Goal: Information Seeking & Learning: Check status

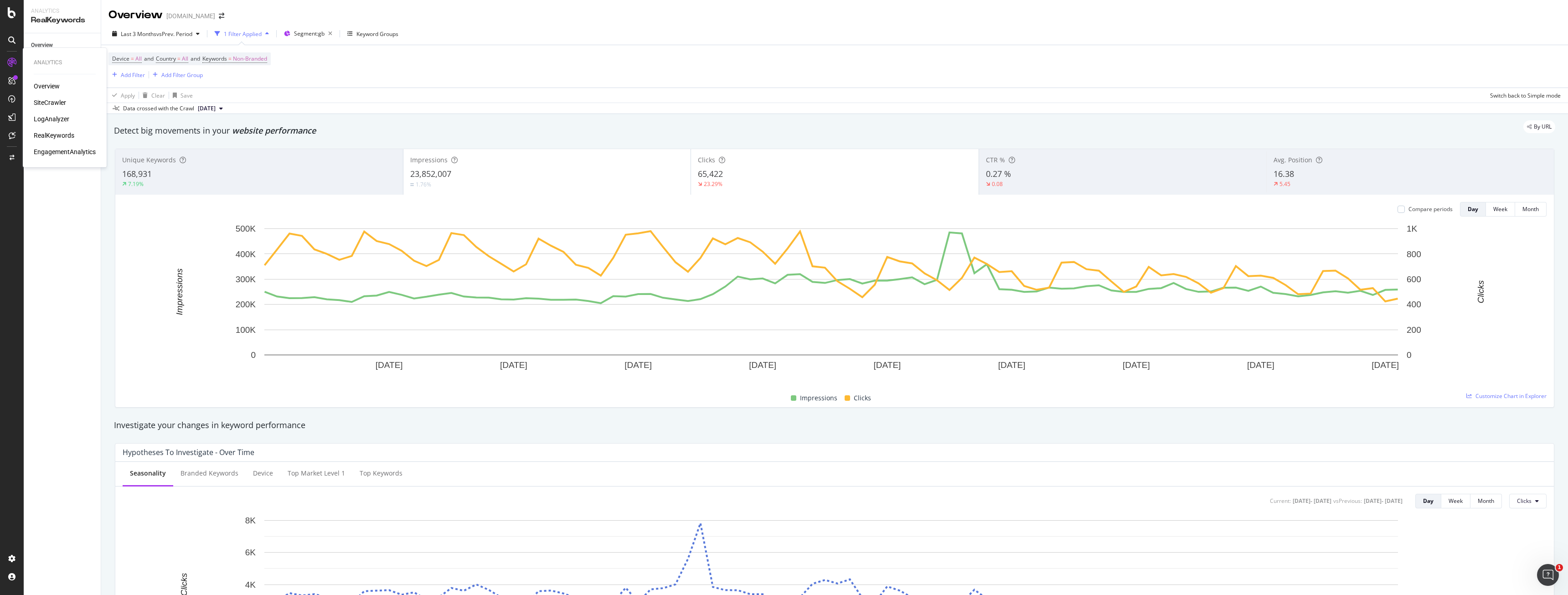
click at [57, 116] on div "LogAnalyzer" at bounding box center [51, 119] width 35 height 9
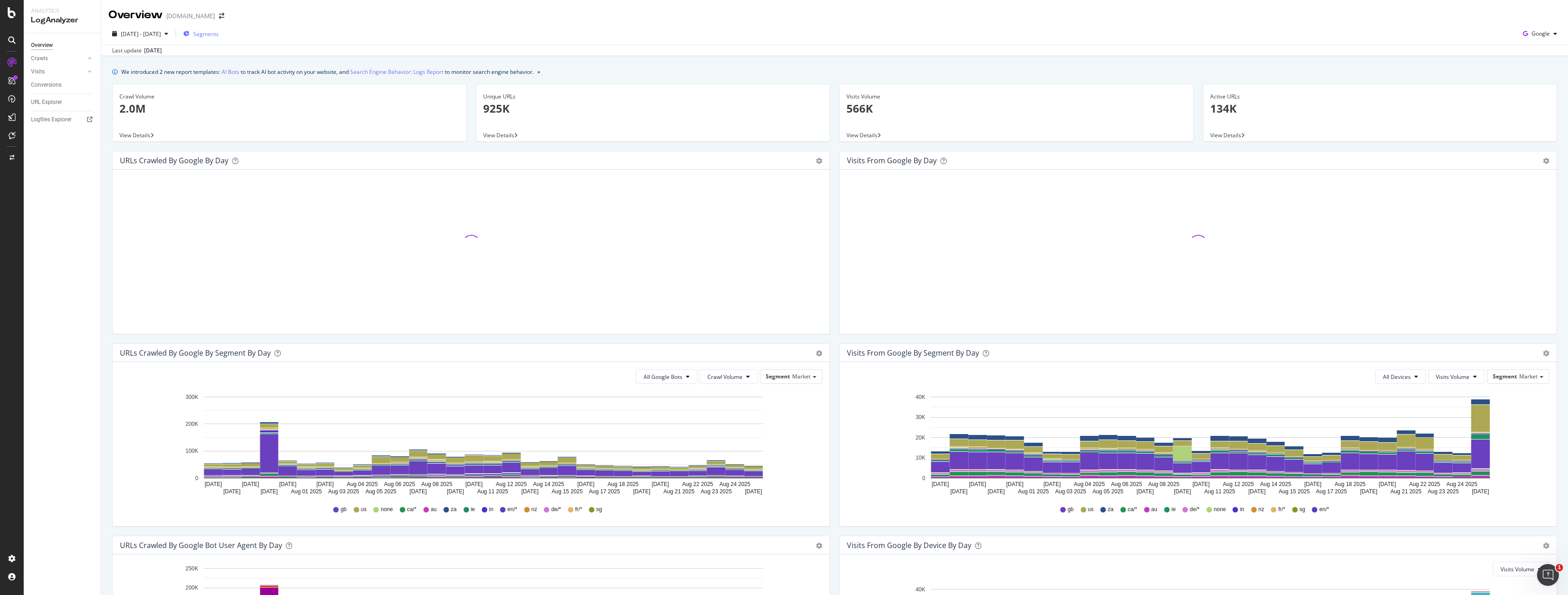
click at [219, 31] on span "Segments" at bounding box center [206, 33] width 26 height 8
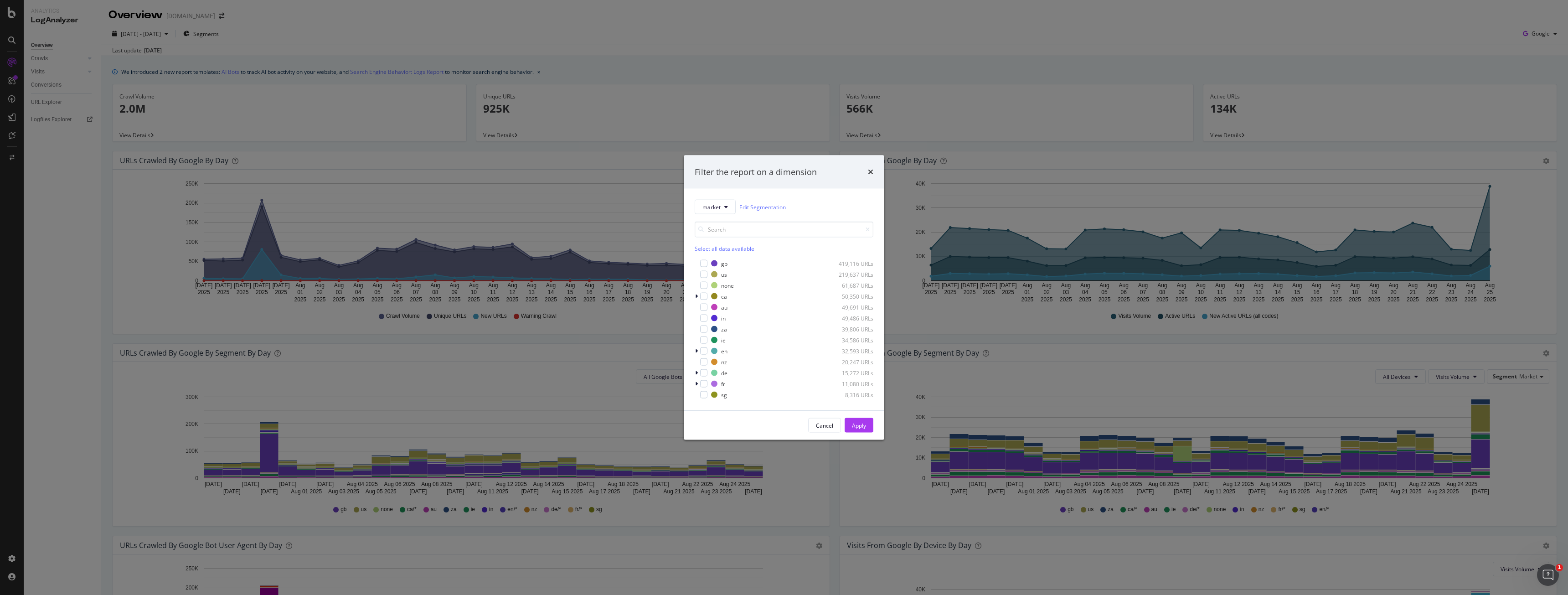
click at [279, 28] on div "Filter the report on a dimension market Edit Segmentation Select all data avail…" at bounding box center [784, 297] width 1568 height 595
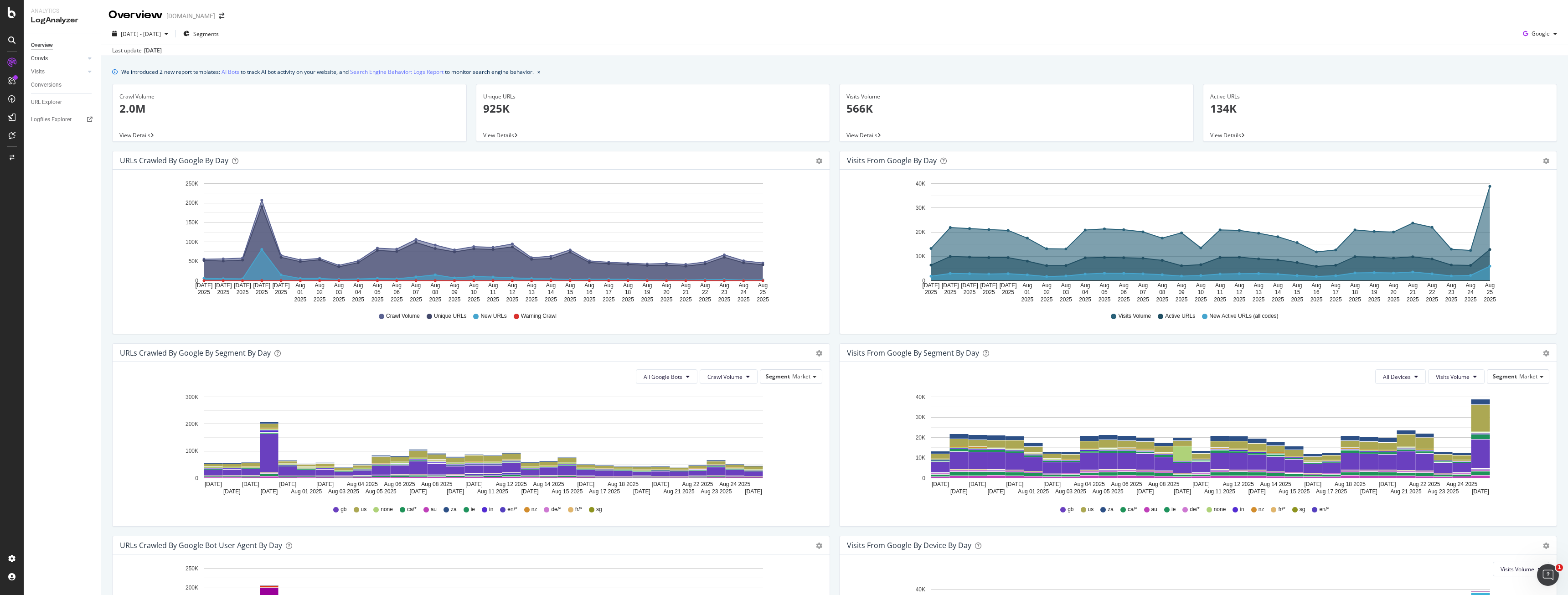
click at [51, 58] on link "Crawls" at bounding box center [58, 58] width 54 height 10
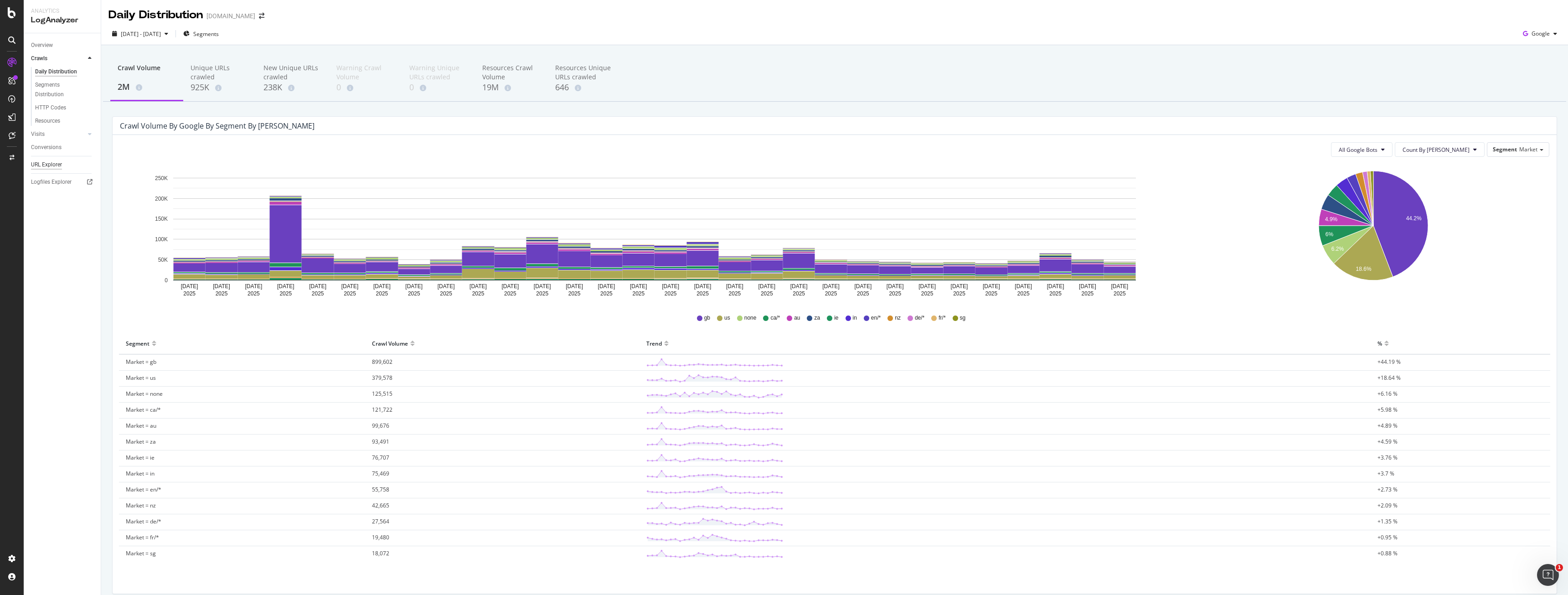
click at [47, 168] on div "URL Explorer" at bounding box center [46, 165] width 31 height 10
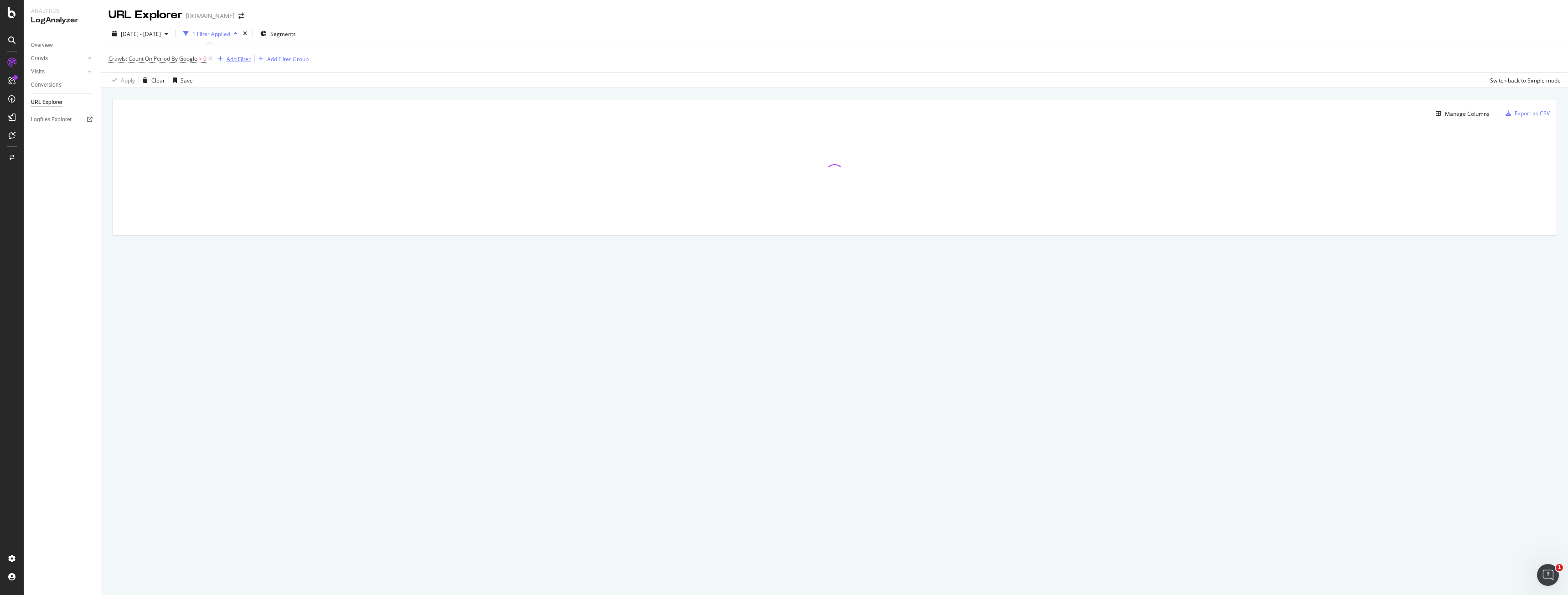
click at [245, 59] on div "Add Filter" at bounding box center [239, 59] width 24 height 8
click at [261, 144] on span "Full URL" at bounding box center [251, 146] width 20 height 8
click at [275, 95] on input "text" at bounding box center [272, 98] width 99 height 15
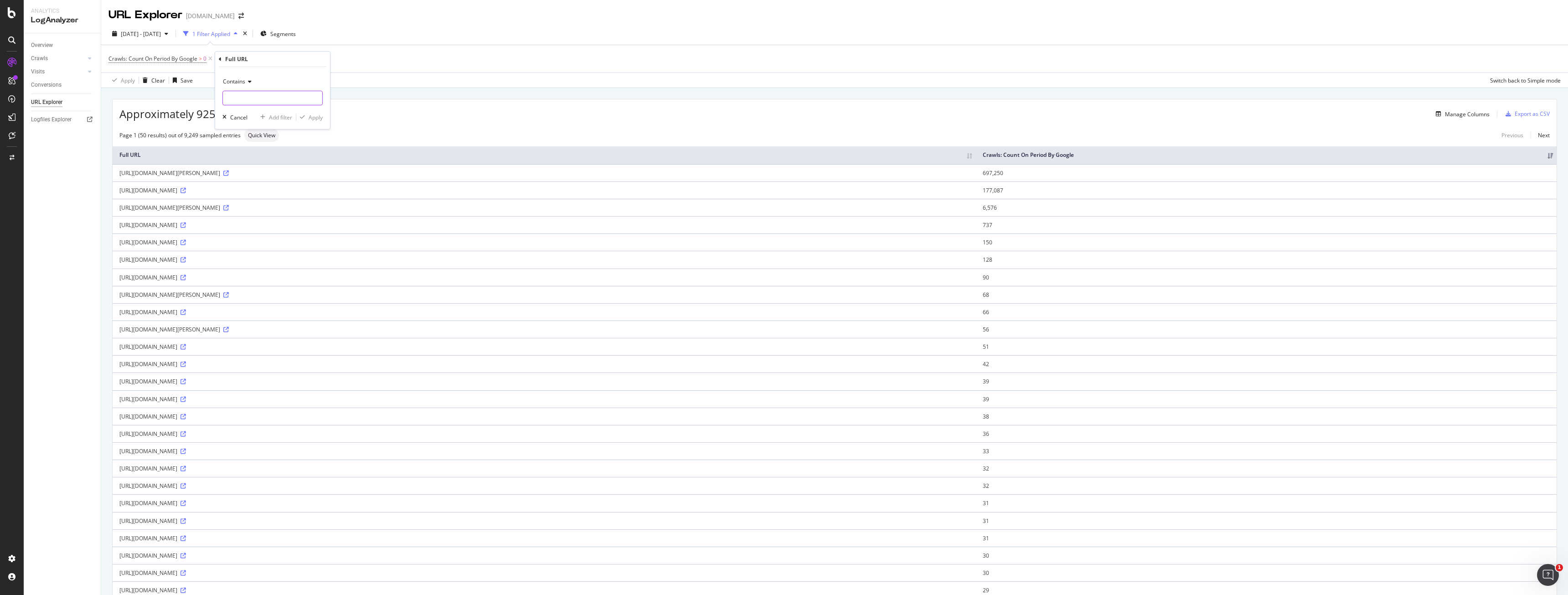
paste input "[URL][DOMAIN_NAME]"
type input "[URL][DOMAIN_NAME]"
click at [229, 80] on span "Contains" at bounding box center [234, 81] width 23 height 8
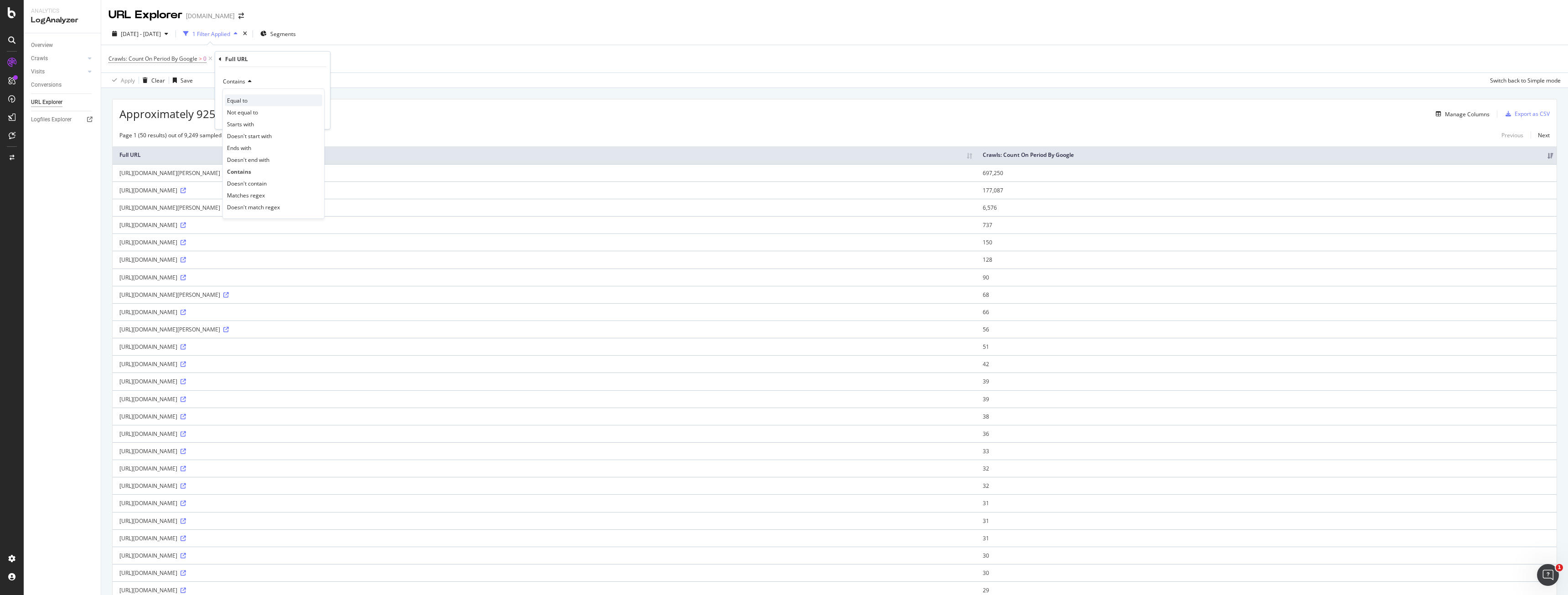
click at [240, 99] on span "Equal to" at bounding box center [237, 100] width 21 height 8
click at [318, 117] on div "Apply" at bounding box center [315, 117] width 14 height 8
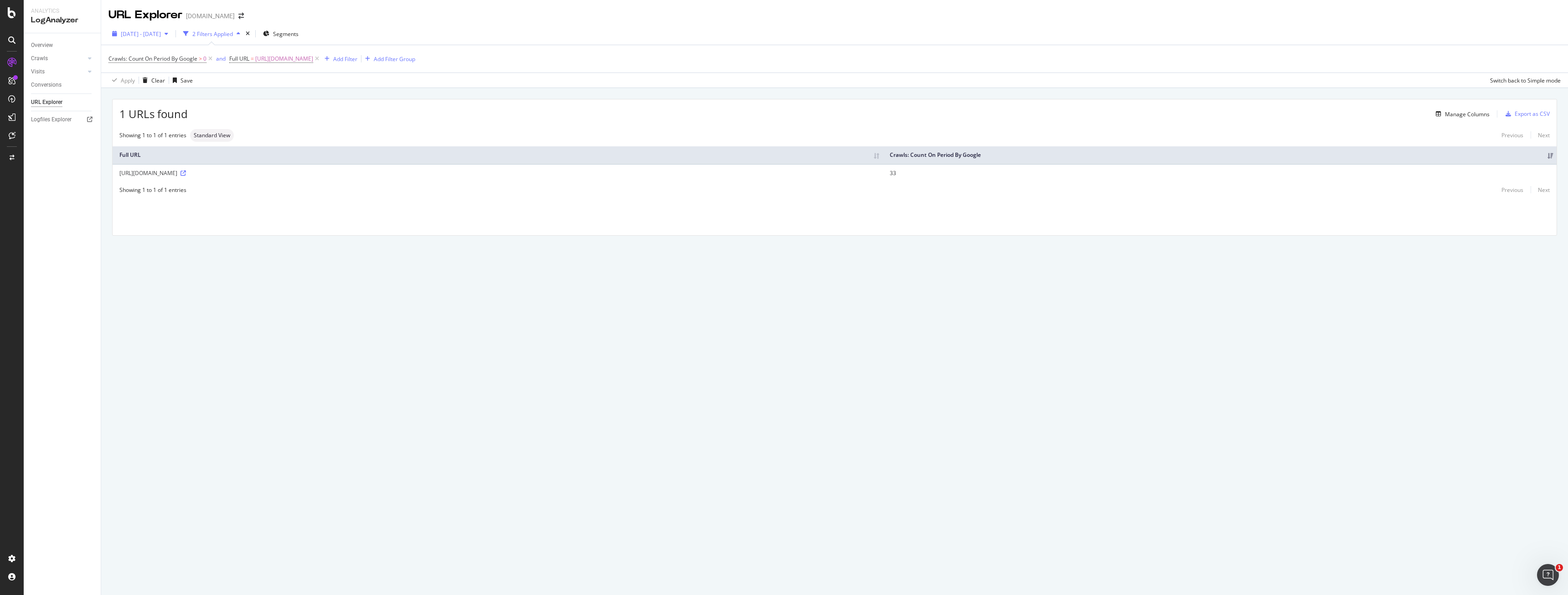
click at [161, 37] on span "[DATE] - [DATE]" at bounding box center [141, 33] width 40 height 8
click at [153, 88] on div "Last 3 Months" at bounding box center [150, 86] width 35 height 8
type input "[DATE]"
click at [218, 168] on div "Apply" at bounding box center [211, 170] width 14 height 8
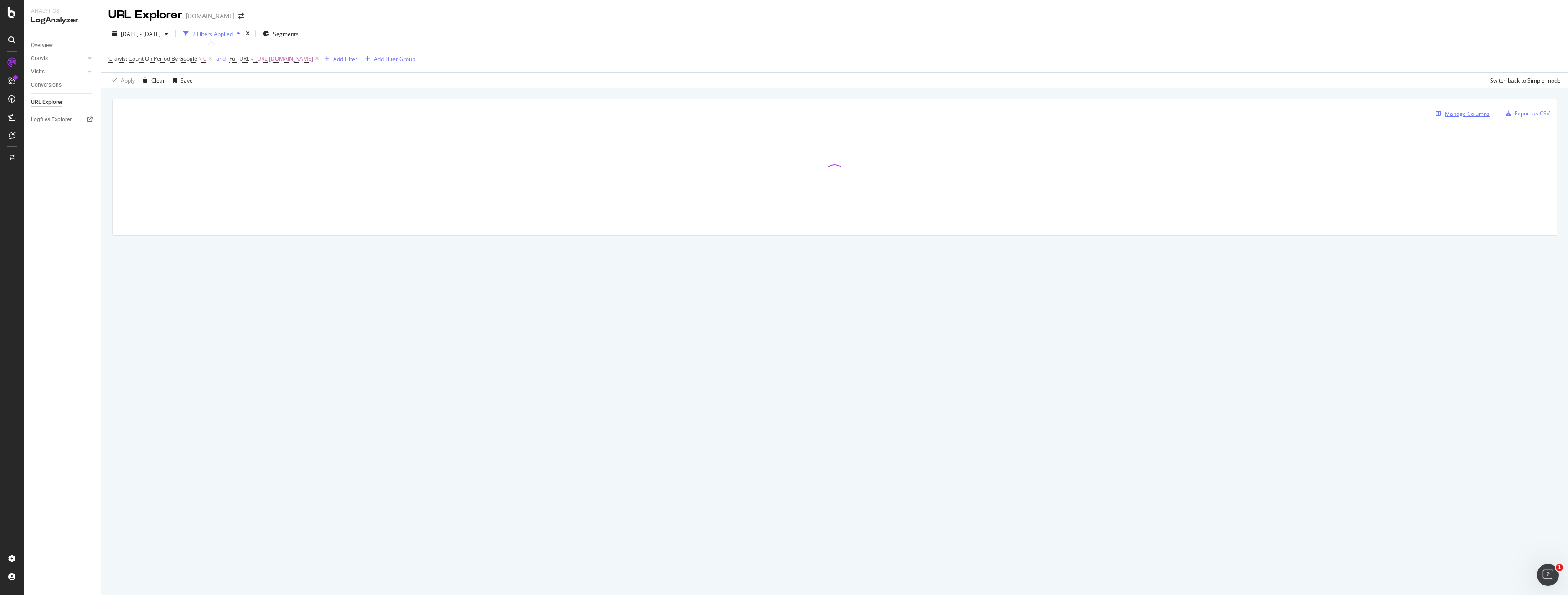
click at [1475, 118] on div "Manage Columns" at bounding box center [1461, 113] width 57 height 10
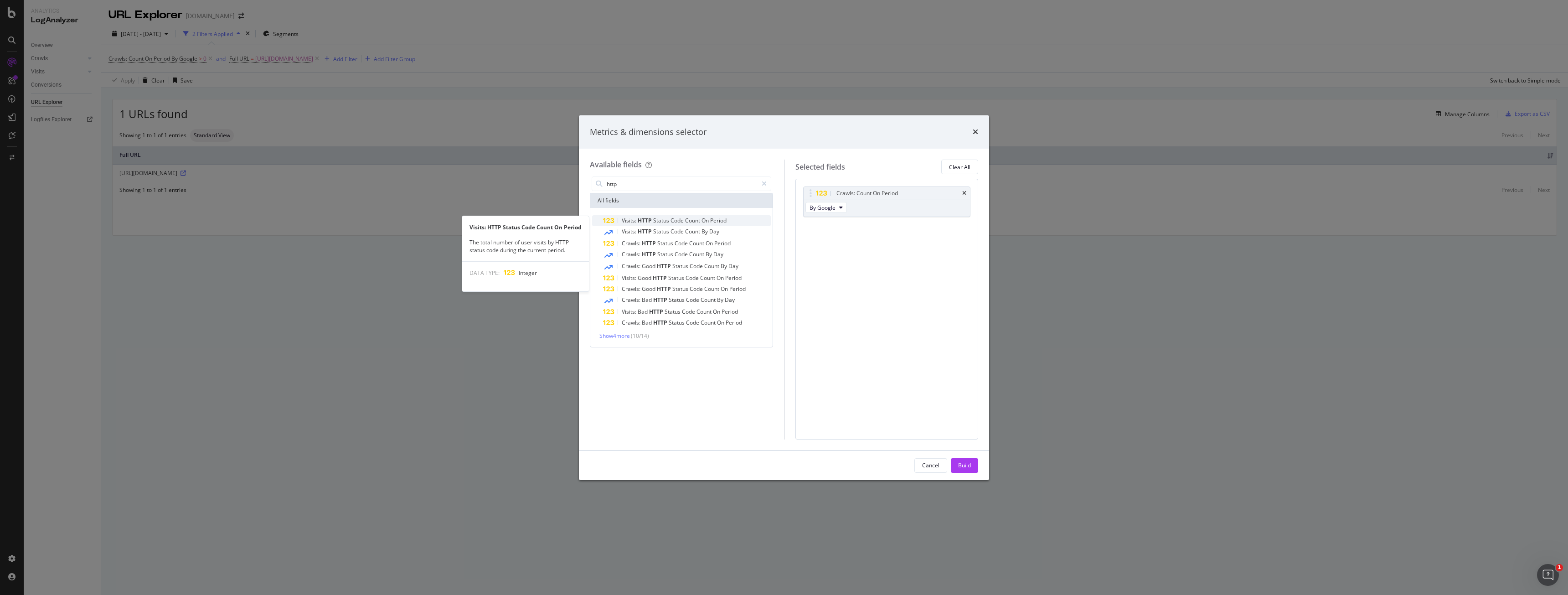
type input "http"
click at [705, 224] on span "On" at bounding box center [705, 220] width 9 height 8
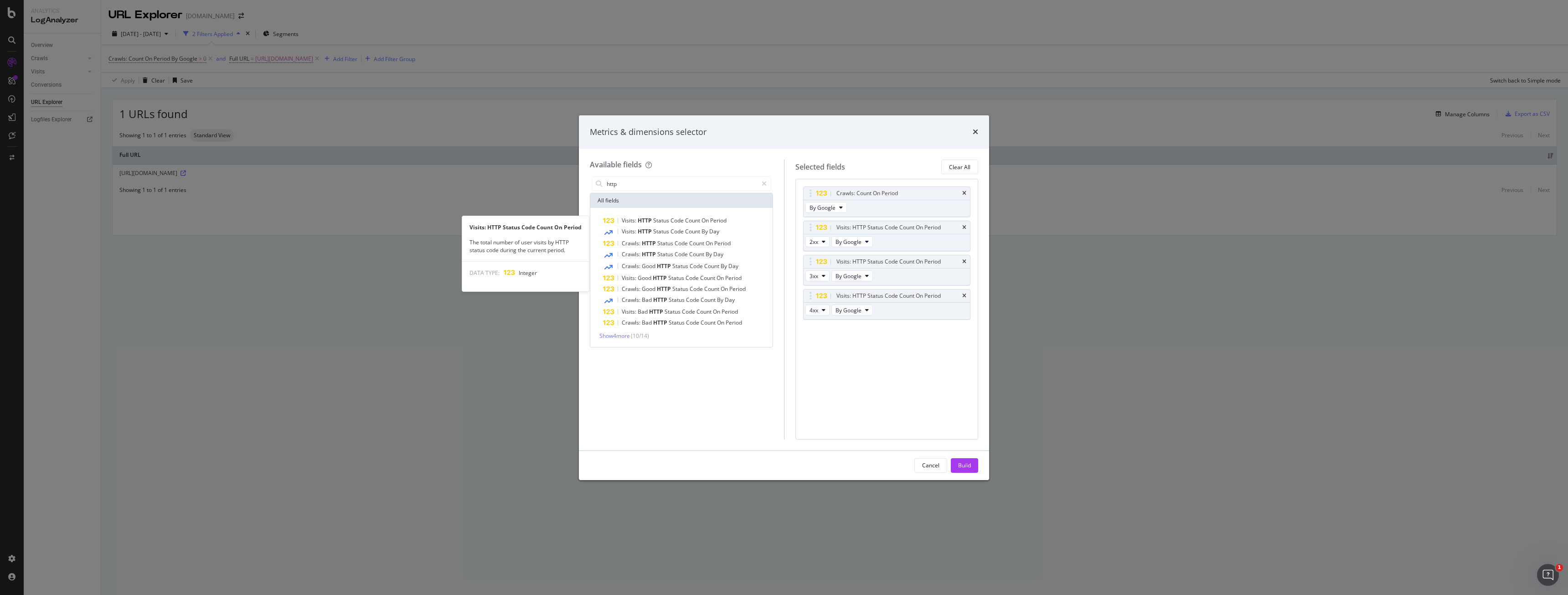
click at [705, 224] on span "On" at bounding box center [705, 220] width 9 height 8
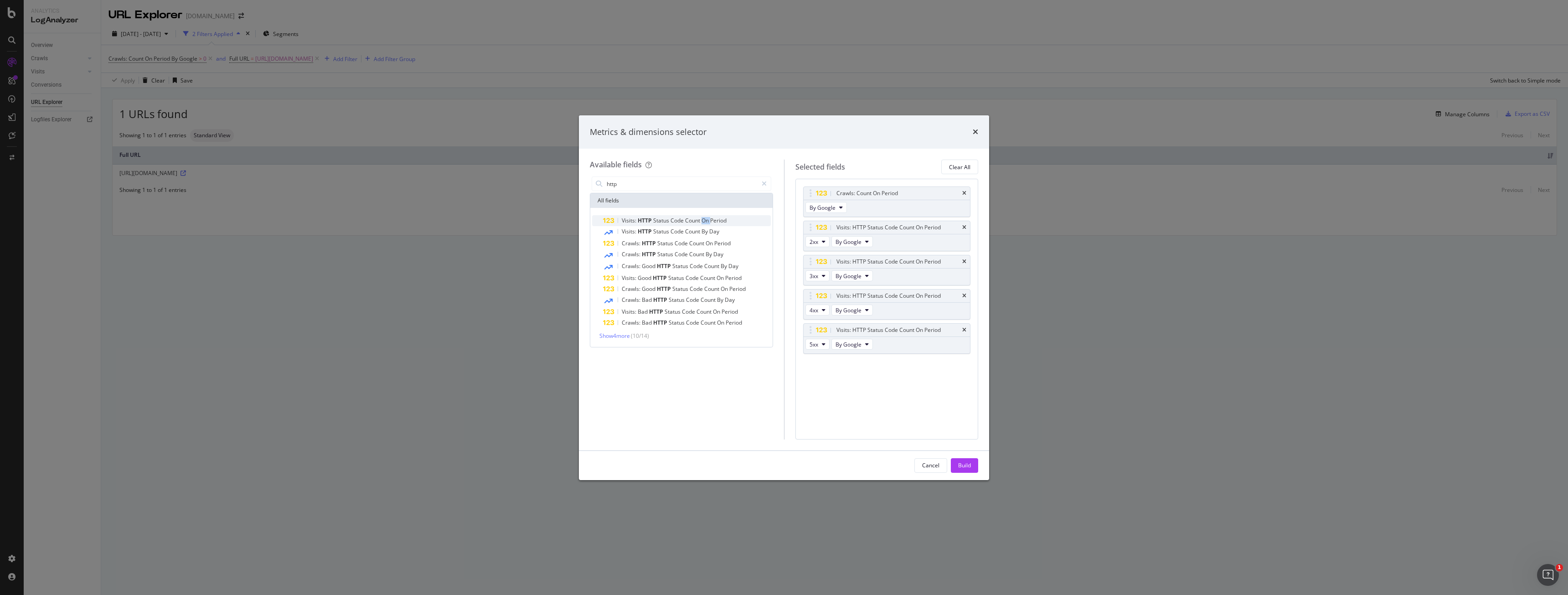
click at [705, 224] on span "On" at bounding box center [705, 220] width 9 height 8
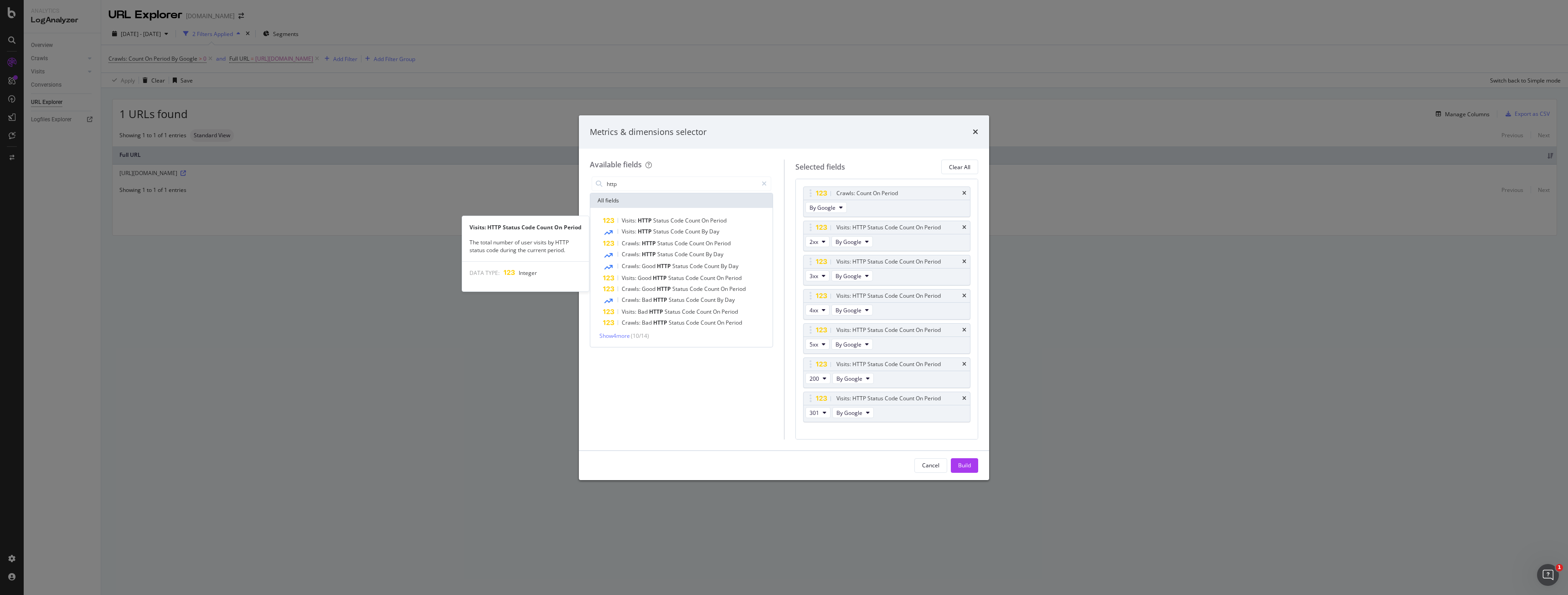
click at [705, 224] on span "On" at bounding box center [705, 220] width 9 height 8
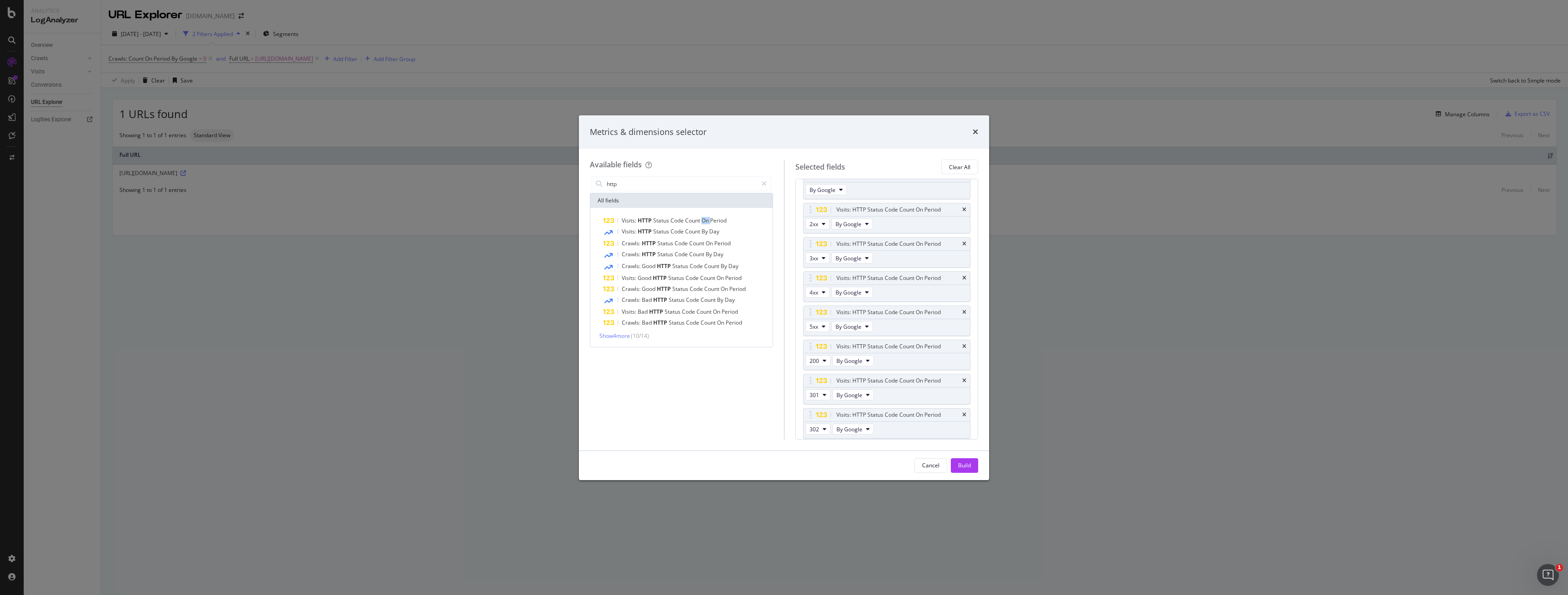
click at [705, 224] on span "On" at bounding box center [705, 220] width 9 height 8
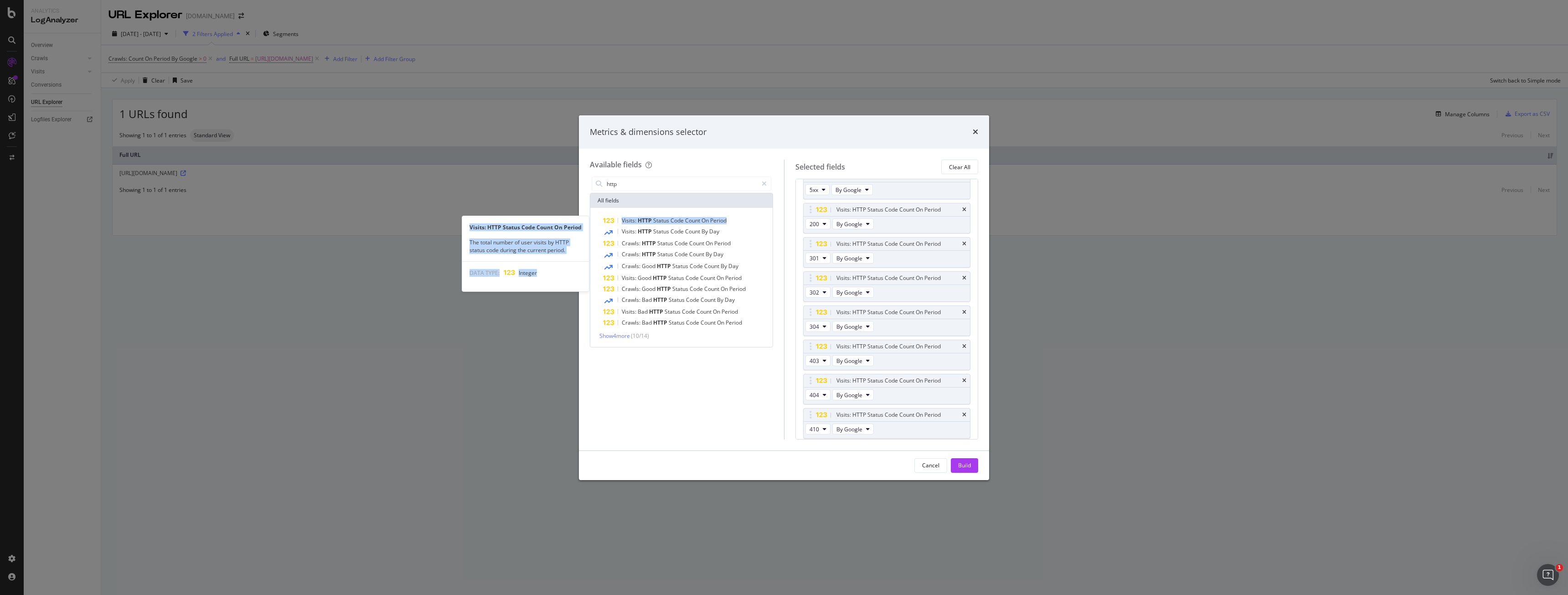
click at [705, 224] on span "On" at bounding box center [705, 220] width 9 height 8
click at [705, 225] on div "Visits: HTTP Status Code Count On Period" at bounding box center [687, 220] width 168 height 11
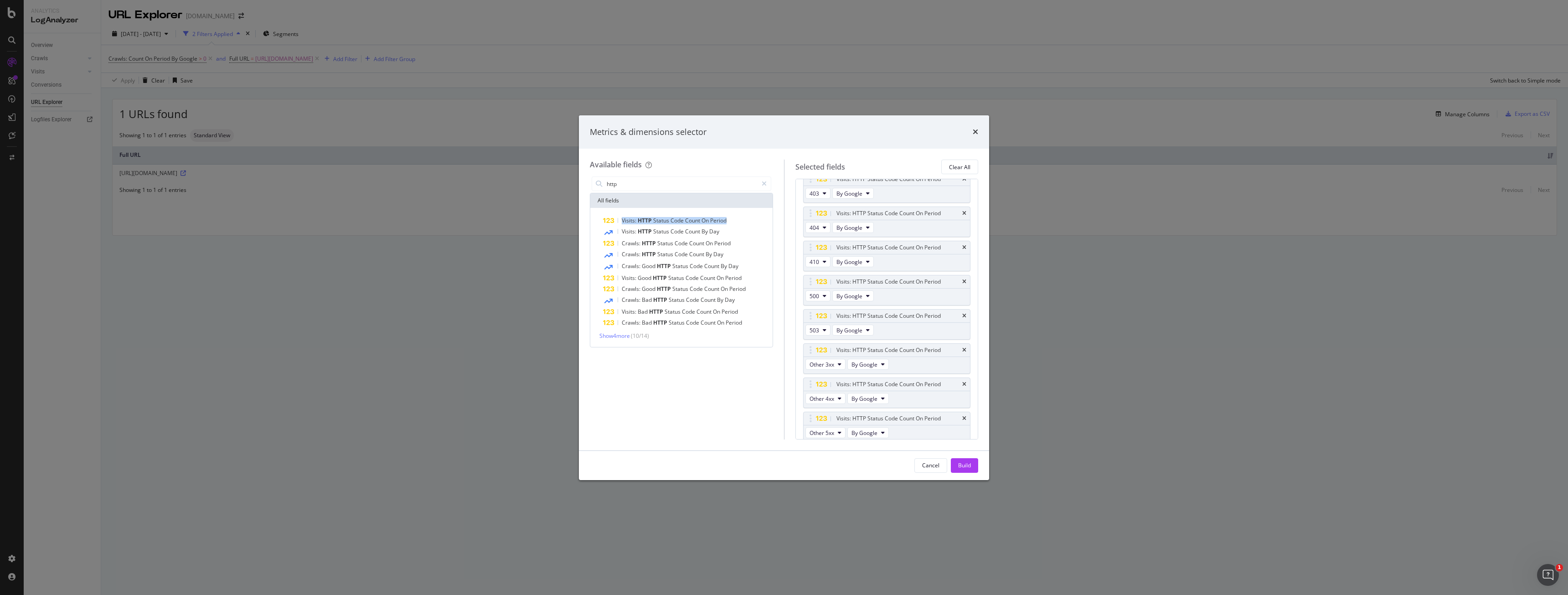
click at [705, 225] on div "Visits: HTTP Status Code Count On Period" at bounding box center [687, 220] width 168 height 11
click at [975, 471] on button "Build" at bounding box center [964, 466] width 27 height 15
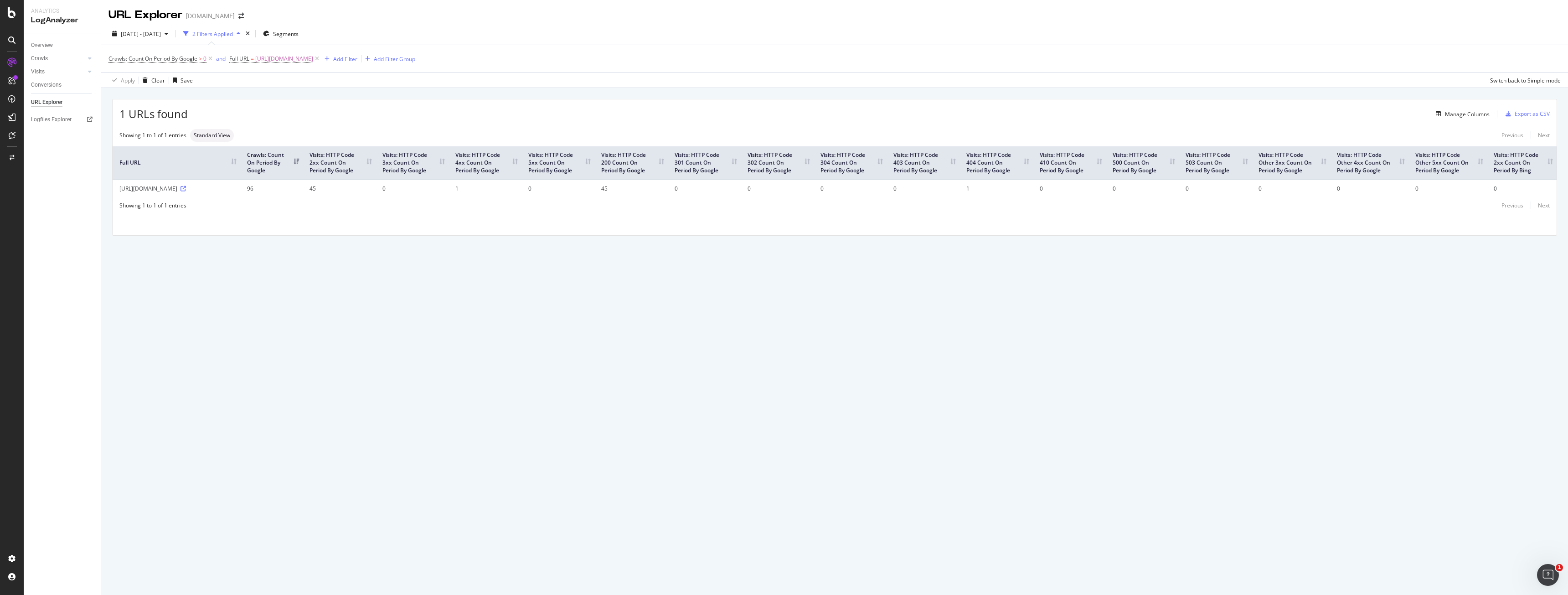
drag, startPoint x: 1551, startPoint y: 175, endPoint x: 384, endPoint y: 219, distance: 1167.8
click at [398, 209] on div "Showing 1 to 1 of 1 entries Standard View Previous Next Full URL Crawls: Count …" at bounding box center [835, 169] width 1444 height 81
click at [332, 191] on td "45" at bounding box center [339, 188] width 73 height 17
click at [615, 189] on td "45" at bounding box center [631, 188] width 73 height 17
click at [992, 193] on td "1" at bounding box center [996, 188] width 73 height 17
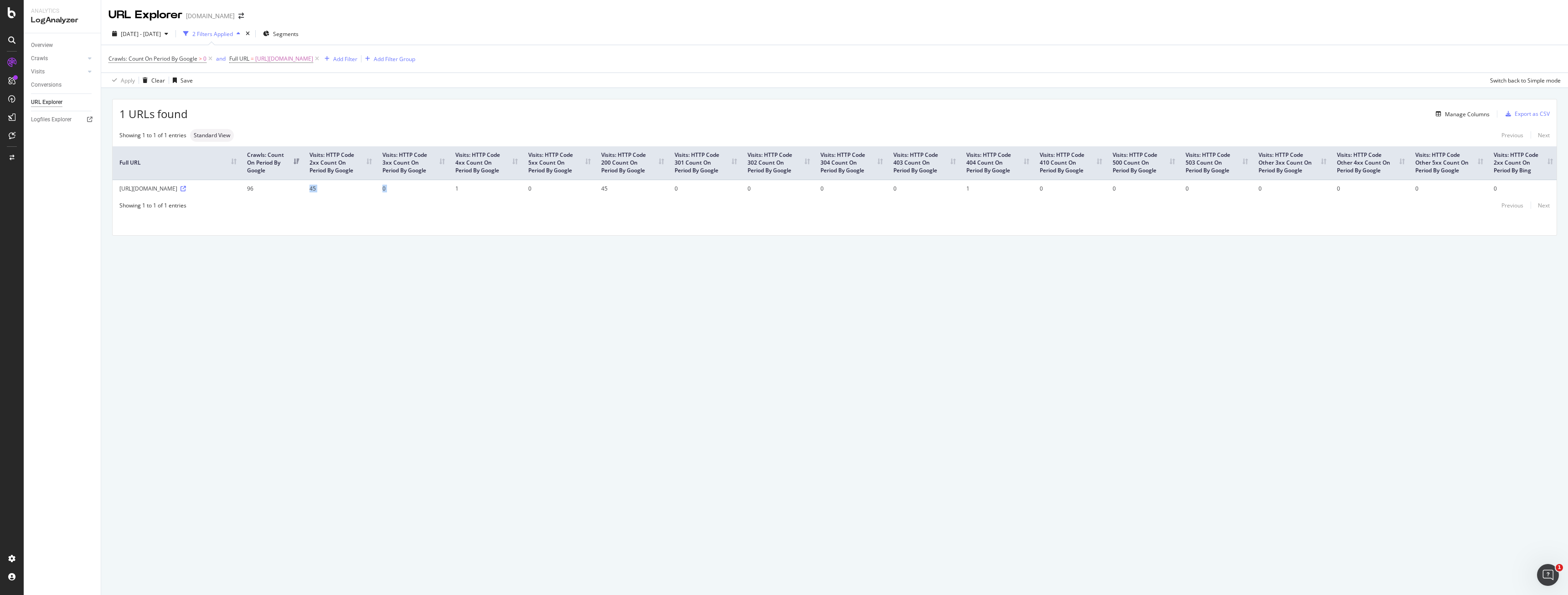
drag, startPoint x: 266, startPoint y: 192, endPoint x: 461, endPoint y: 188, distance: 195.0
click at [461, 188] on tr "[URL][DOMAIN_NAME] 96 45 0 1 0 45 0 0 0 0 1 0 0 0 0 0 0 0" at bounding box center [835, 188] width 1444 height 17
click at [484, 197] on td "1" at bounding box center [485, 188] width 73 height 17
